Goal: Task Accomplishment & Management: Manage account settings

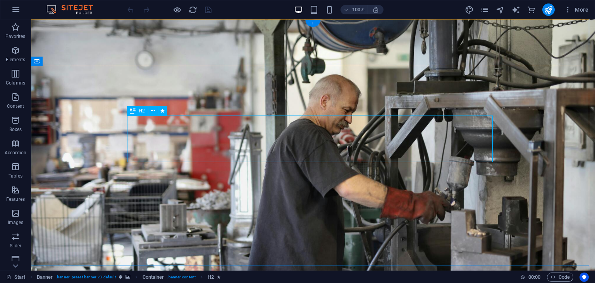
scroll to position [155, 0]
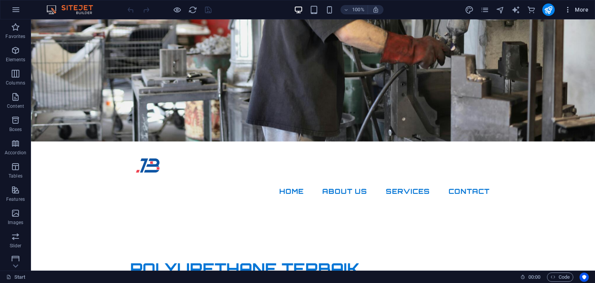
click at [574, 7] on span "More" at bounding box center [576, 10] width 24 height 8
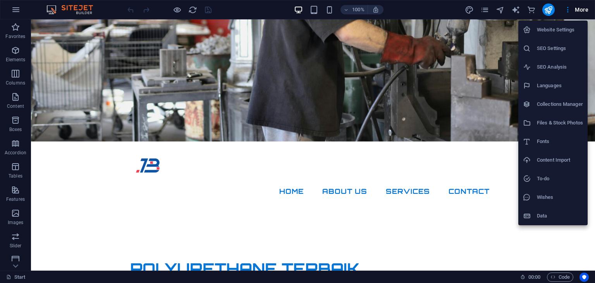
click at [556, 30] on h6 "Website Settings" at bounding box center [560, 29] width 46 height 9
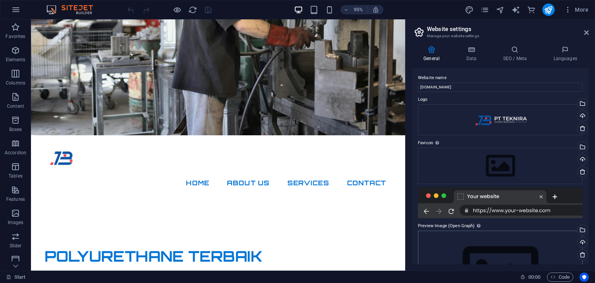
scroll to position [0, 0]
click at [475, 53] on icon at bounding box center [471, 50] width 34 height 8
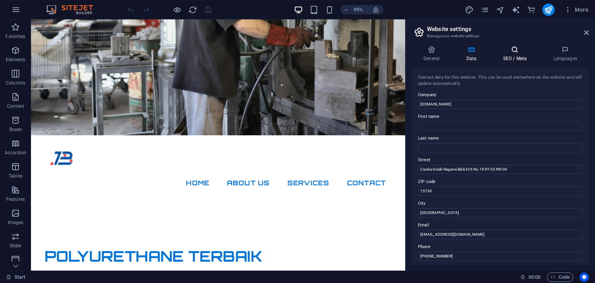
click at [507, 58] on h4 "SEO / Meta" at bounding box center [516, 54] width 50 height 16
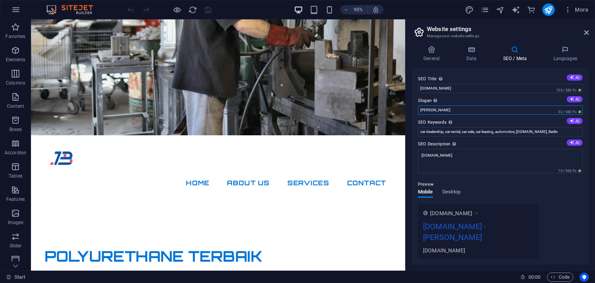
click at [476, 110] on input "Berlin" at bounding box center [500, 109] width 165 height 9
type input "Polyurethane Indonesia"
click at [553, 8] on icon "publish" at bounding box center [548, 9] width 9 height 9
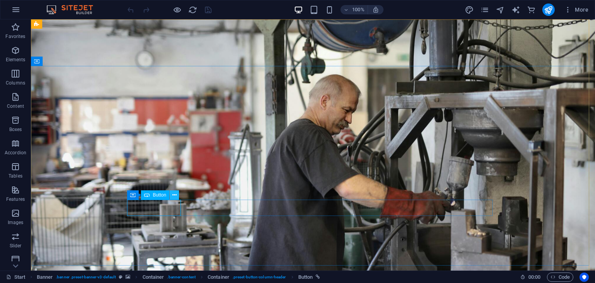
click at [174, 195] on icon at bounding box center [174, 195] width 4 height 8
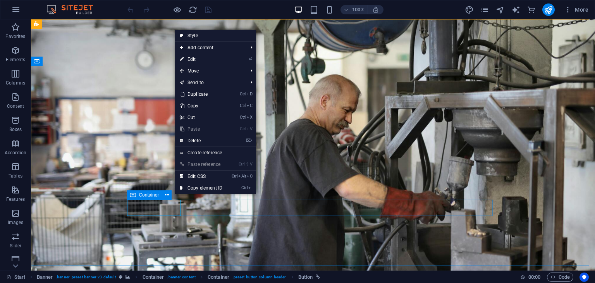
click at [133, 195] on icon at bounding box center [132, 194] width 5 height 9
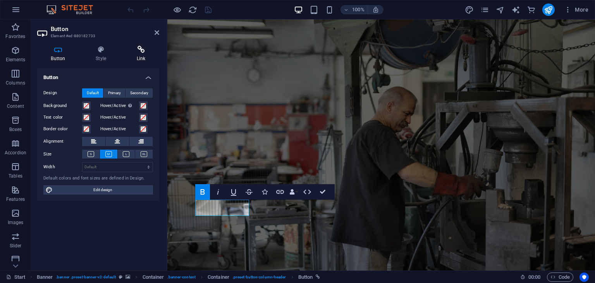
click at [136, 52] on icon at bounding box center [141, 50] width 36 height 8
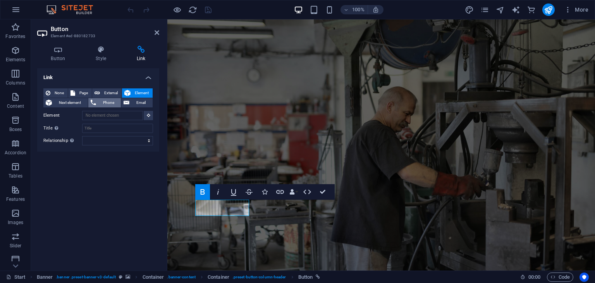
click at [116, 102] on span "Phone" at bounding box center [108, 102] width 21 height 9
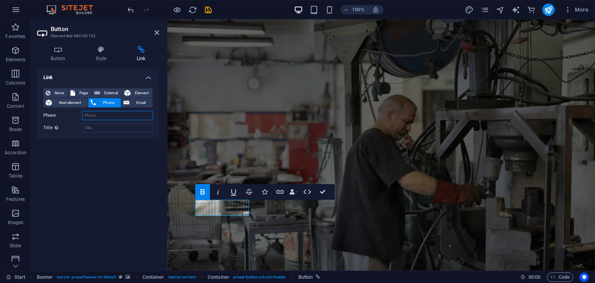
click at [126, 115] on input "Phone" at bounding box center [117, 115] width 71 height 9
click at [140, 103] on span "Email" at bounding box center [141, 102] width 19 height 9
click at [110, 103] on span "Phone" at bounding box center [108, 102] width 21 height 9
click at [114, 113] on input "Phone" at bounding box center [117, 115] width 71 height 9
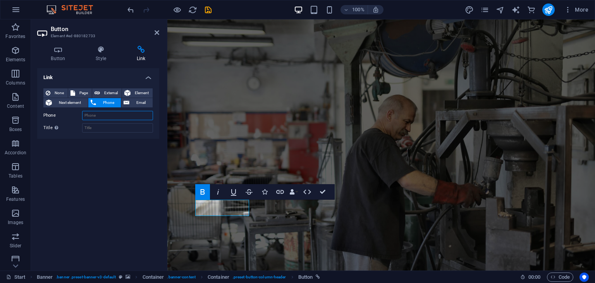
type input "="
type input "+"
type input "w"
click at [109, 91] on span "External" at bounding box center [110, 92] width 17 height 9
select select "blank"
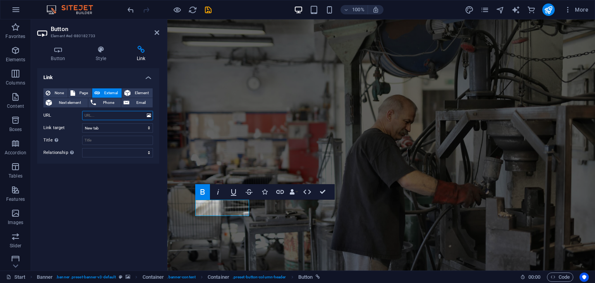
paste input "[URL][DOMAIN_NAME]"
drag, startPoint x: 110, startPoint y: 113, endPoint x: 143, endPoint y: 110, distance: 32.7
click at [143, 110] on div "None Page External Element Next element Phone Email Page Start Subpage Legal No…" at bounding box center [98, 122] width 110 height 69
click at [128, 124] on select "New tab Same tab Overlay" at bounding box center [117, 127] width 71 height 9
click at [127, 126] on select "New tab Same tab Overlay" at bounding box center [117, 127] width 71 height 9
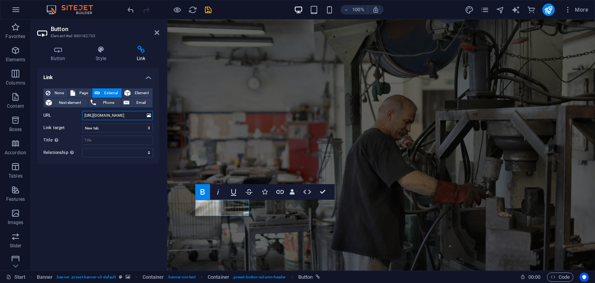
click at [127, 113] on input "[URL][DOMAIN_NAME]" at bounding box center [117, 115] width 71 height 9
click at [134, 114] on input "[URL][DOMAIN_NAME]" at bounding box center [117, 115] width 71 height 9
click at [138, 114] on input "[URL][DOMAIN_NAME]" at bounding box center [117, 115] width 71 height 9
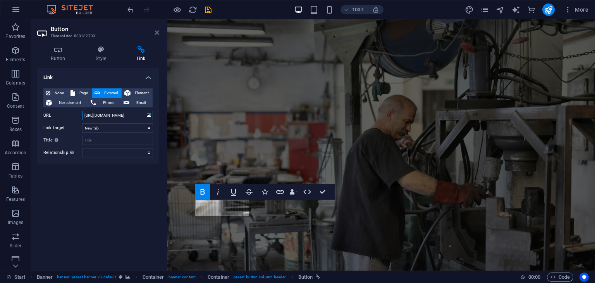
type input "[URL][DOMAIN_NAME]"
click at [157, 31] on icon at bounding box center [157, 32] width 5 height 6
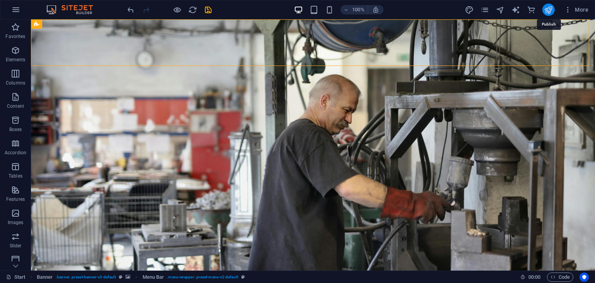
click at [552, 11] on icon "publish" at bounding box center [548, 9] width 9 height 9
